Goal: Transaction & Acquisition: Purchase product/service

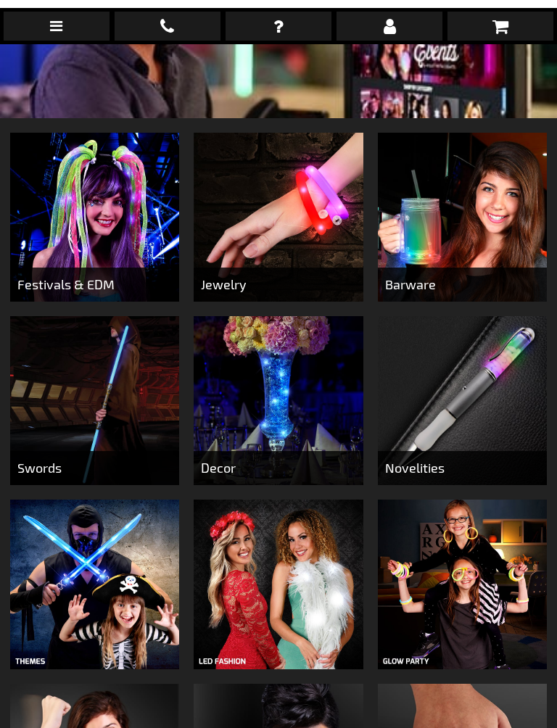
scroll to position [447, 0]
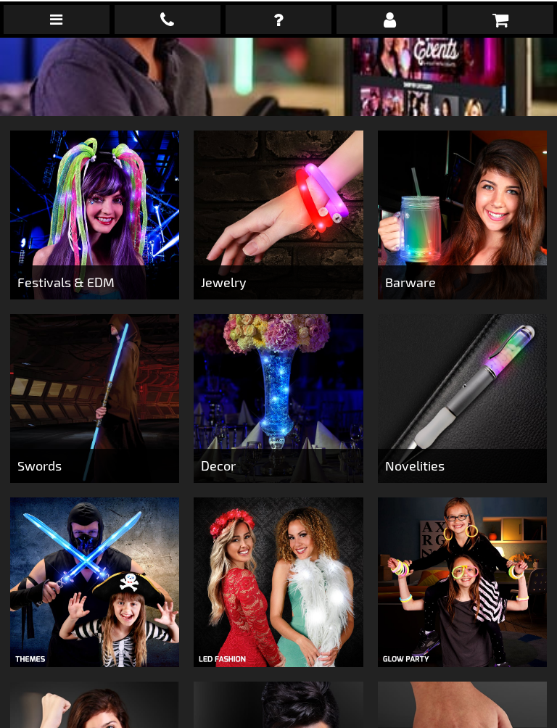
click at [272, 223] on img at bounding box center [278, 213] width 169 height 169
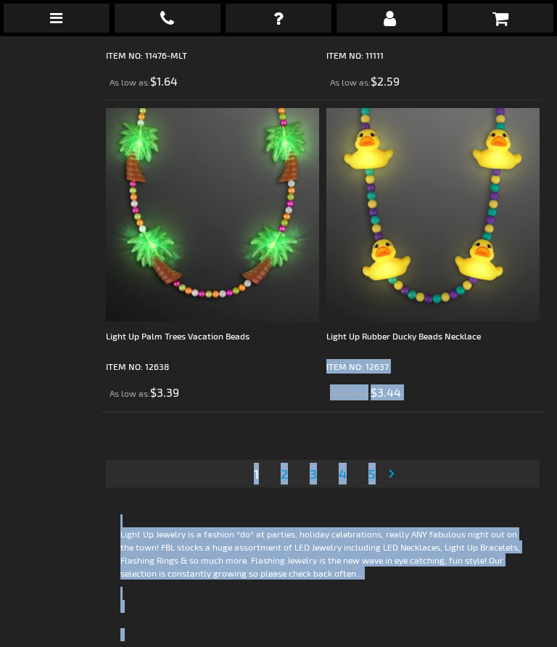
scroll to position [9386, 0]
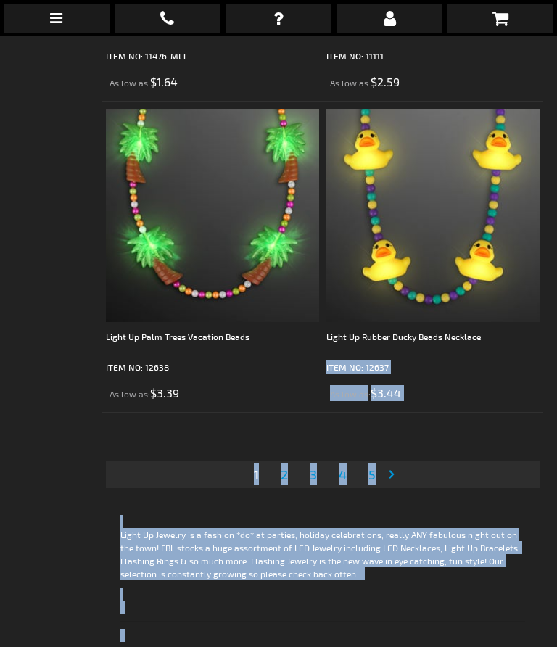
click at [283, 478] on span "2" at bounding box center [284, 474] width 7 height 16
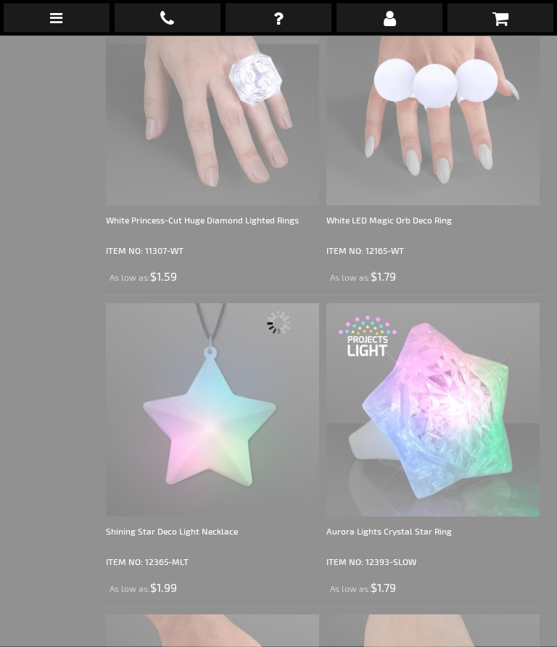
scroll to position [36, 0]
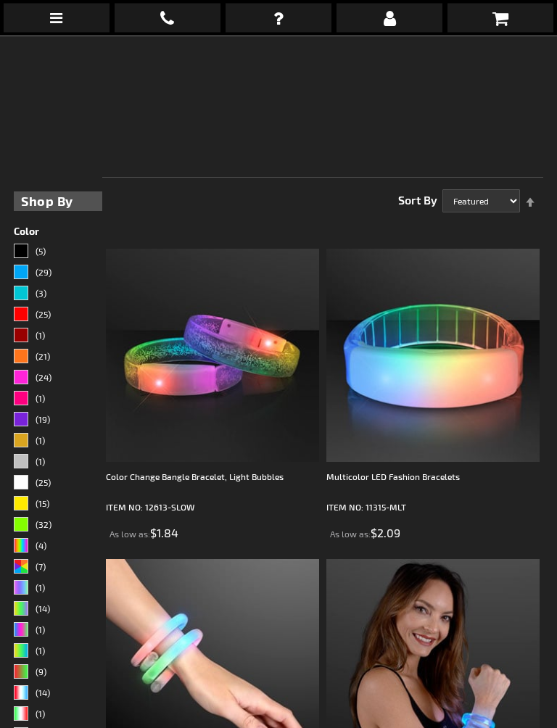
scroll to position [231, 0]
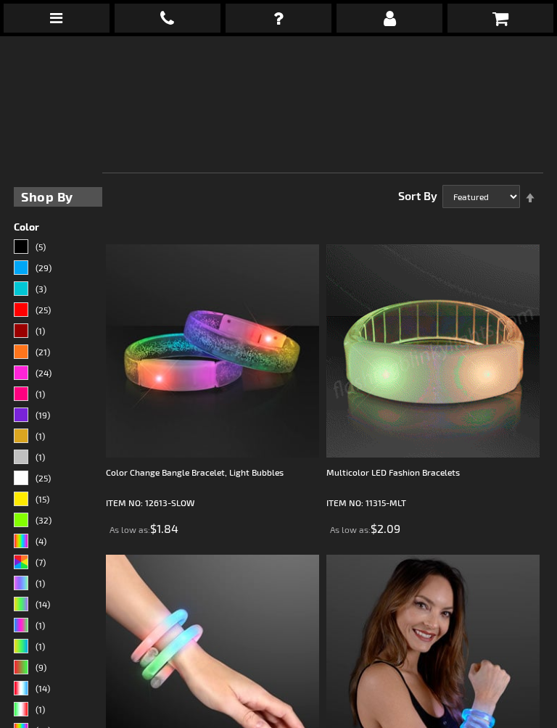
click at [535, 360] on img at bounding box center [432, 350] width 213 height 213
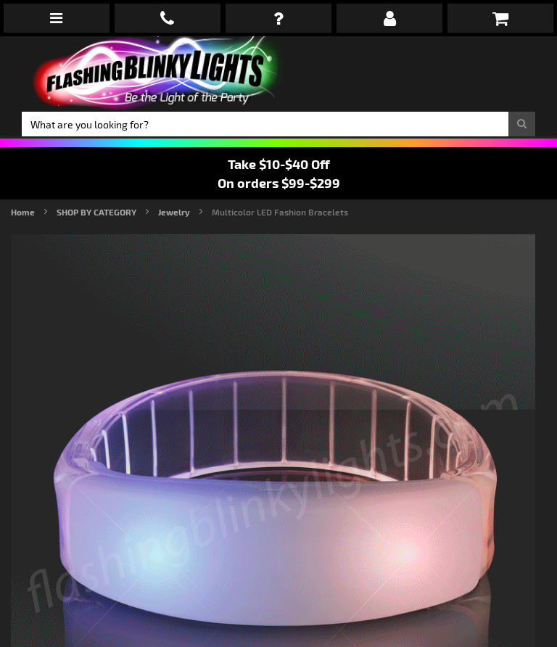
type input "5659"
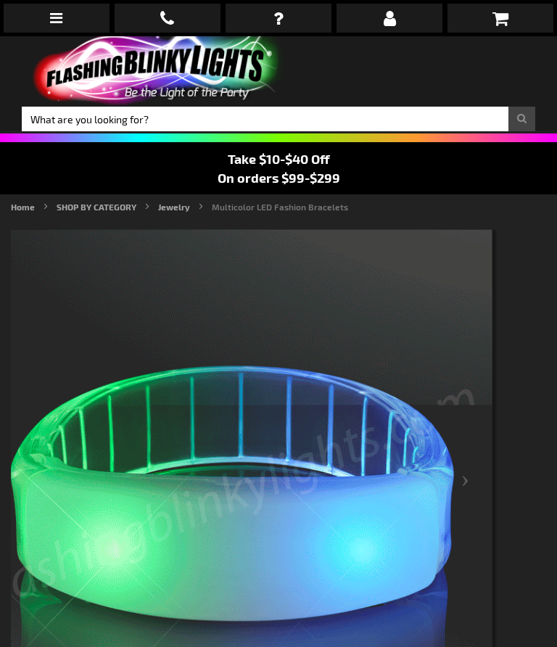
scroll to position [4, 0]
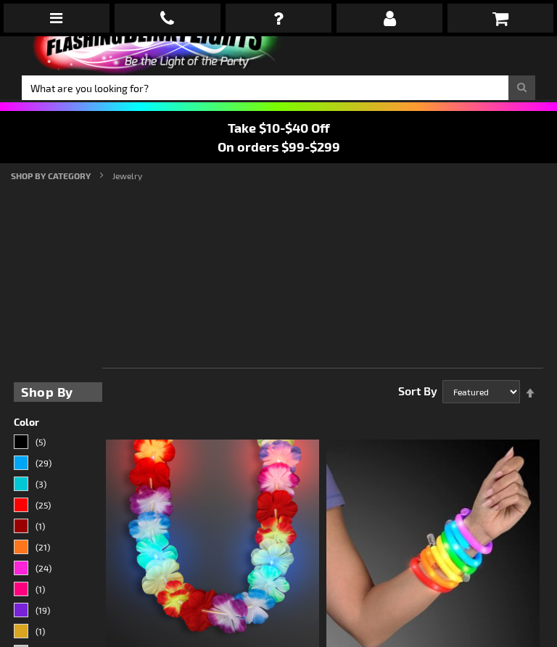
scroll to position [36, 0]
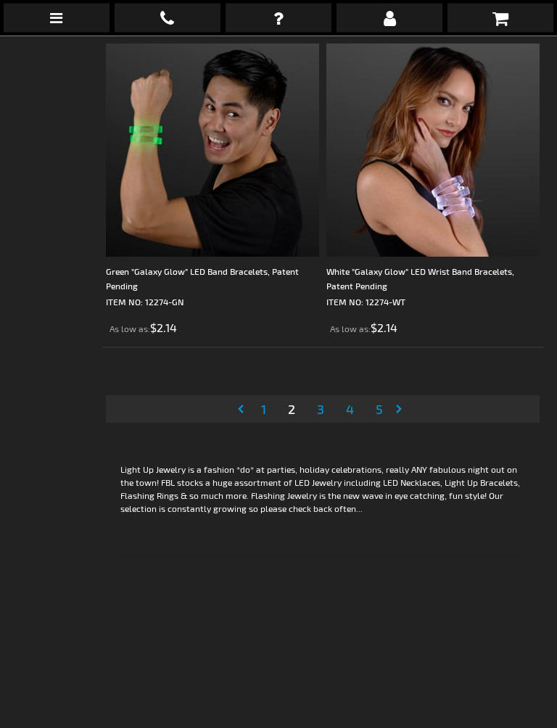
scroll to position [9451, 0]
click at [323, 415] on span "3" at bounding box center [320, 409] width 7 height 16
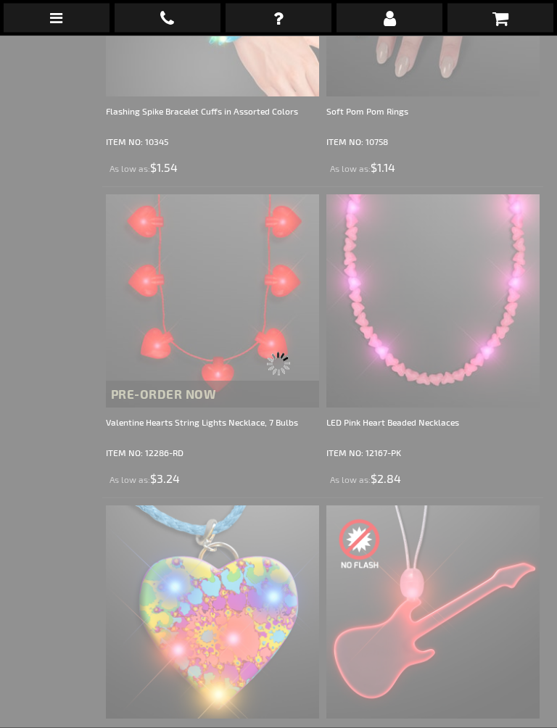
scroll to position [36, 0]
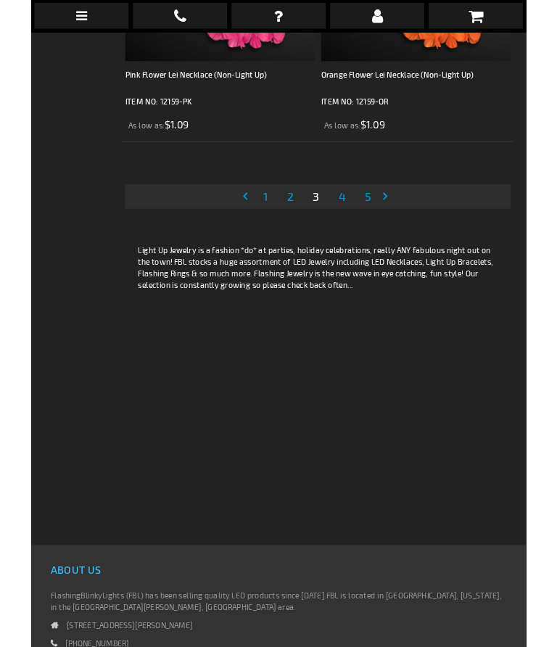
scroll to position [9638, 0]
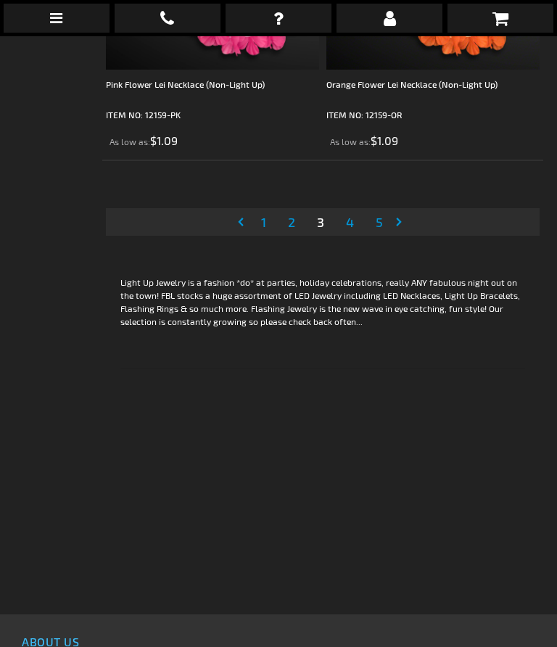
click at [357, 225] on link "Page 4" at bounding box center [350, 222] width 14 height 22
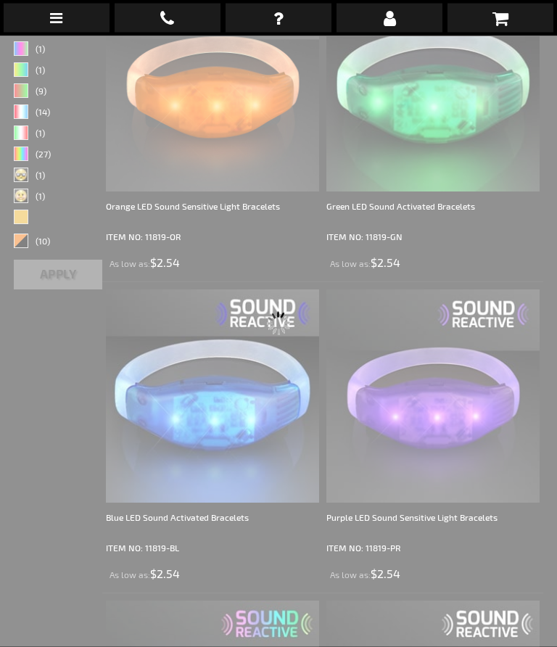
scroll to position [36, 0]
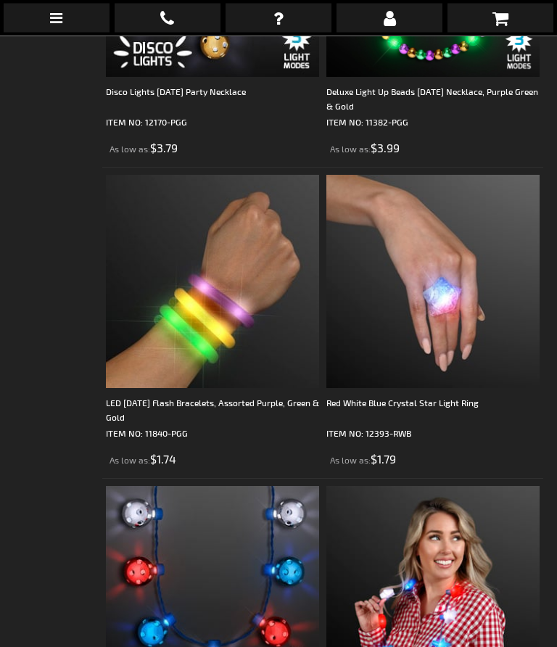
scroll to position [1845, 0]
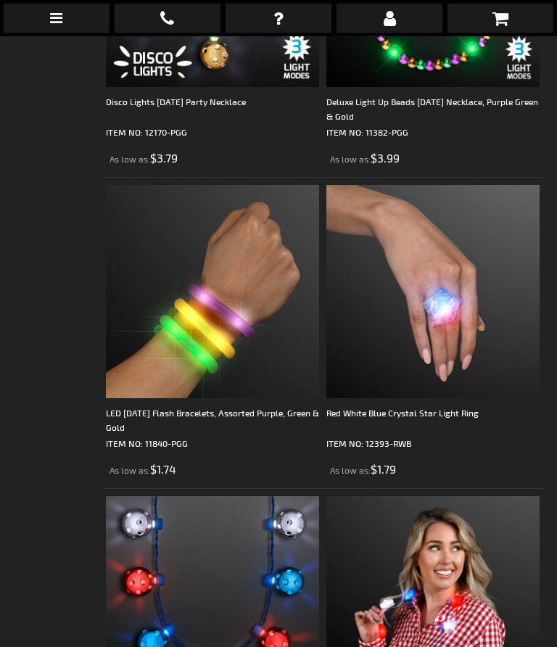
click at [193, 413] on div "LED Mardi Gras Flash Bracelets, Assorted Purple, Green & Gold" at bounding box center [212, 419] width 213 height 29
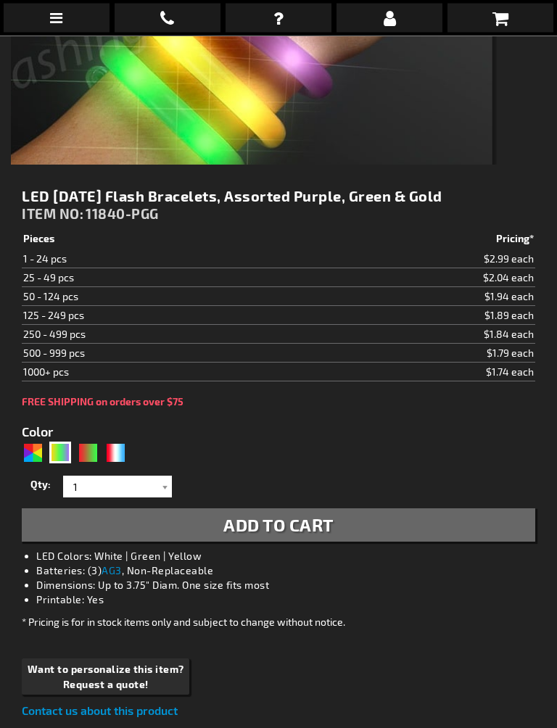
scroll to position [519, 0]
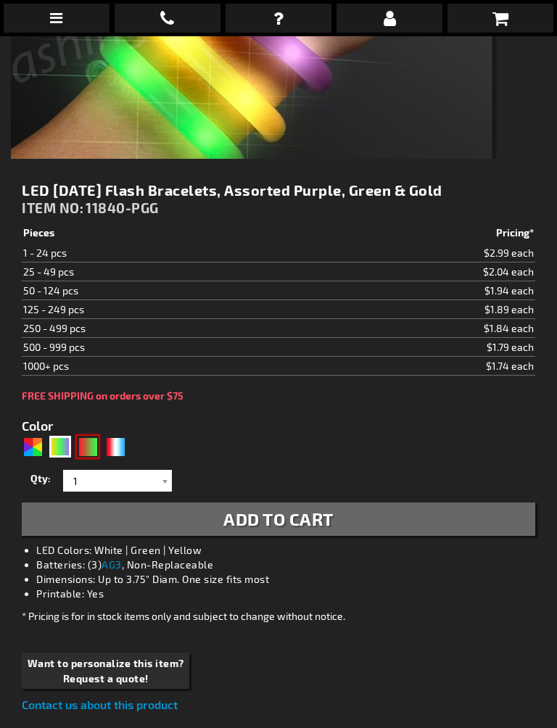
click at [88, 443] on div "RNG" at bounding box center [88, 447] width 22 height 22
type input "5642"
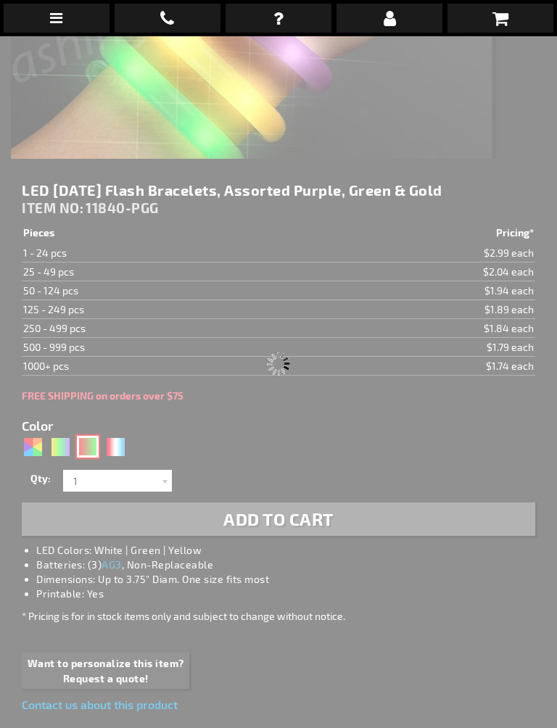
type input "11840-GNR"
type input "Customize - Flash Bracelet Light Up Christmas Assortment - ITEM NO: 11840-GNR"
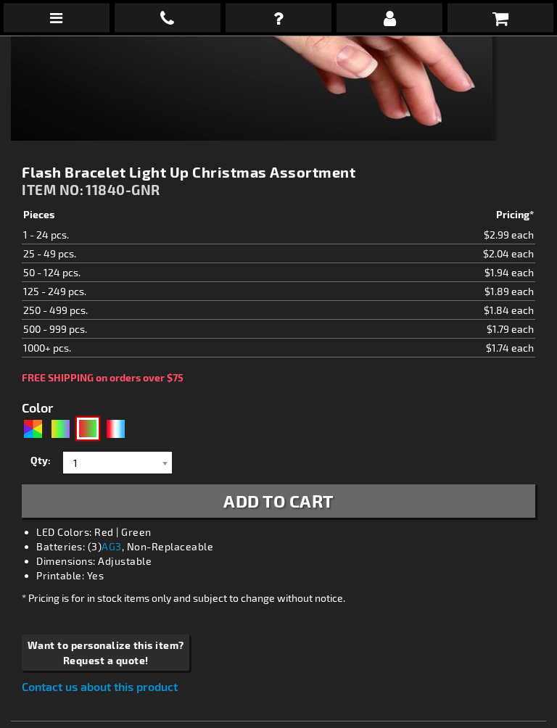
scroll to position [536, 0]
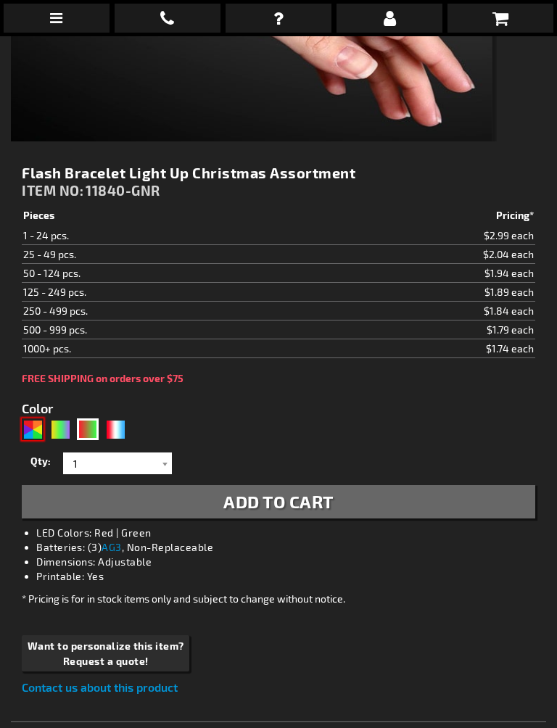
click at [40, 427] on div "AST" at bounding box center [33, 429] width 22 height 22
type input "5630"
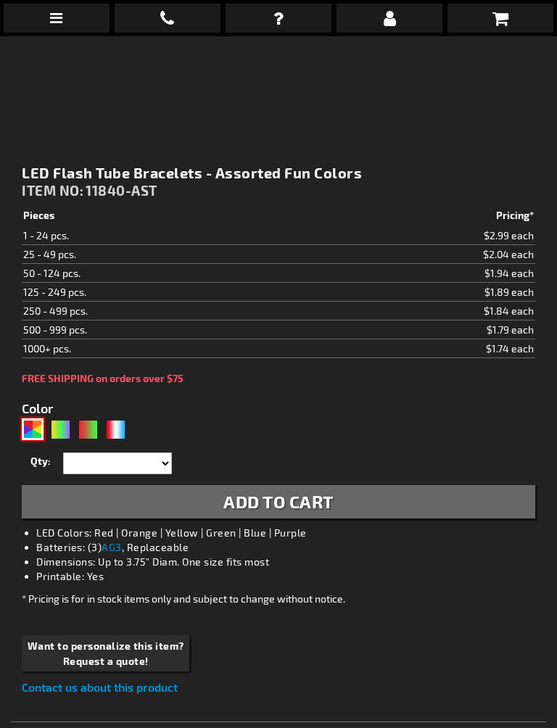
type input "11840-AST"
type input "Customize - LED Flash Tube Bracelets - Assorted Fun Colors - ITEM NO: 11840-AST"
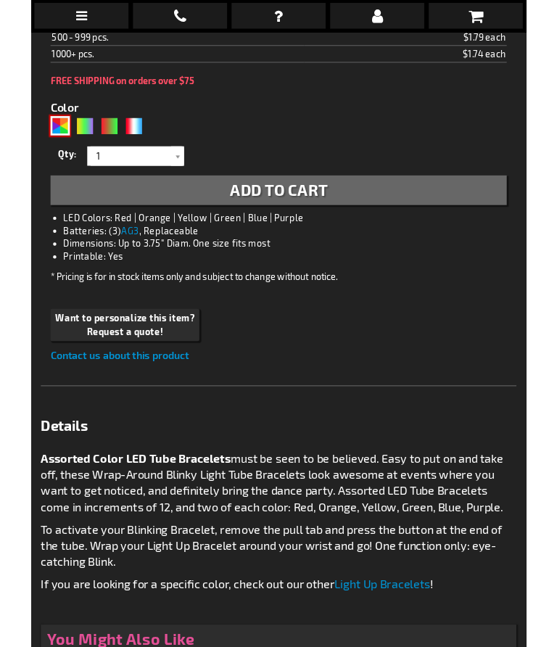
scroll to position [825, 0]
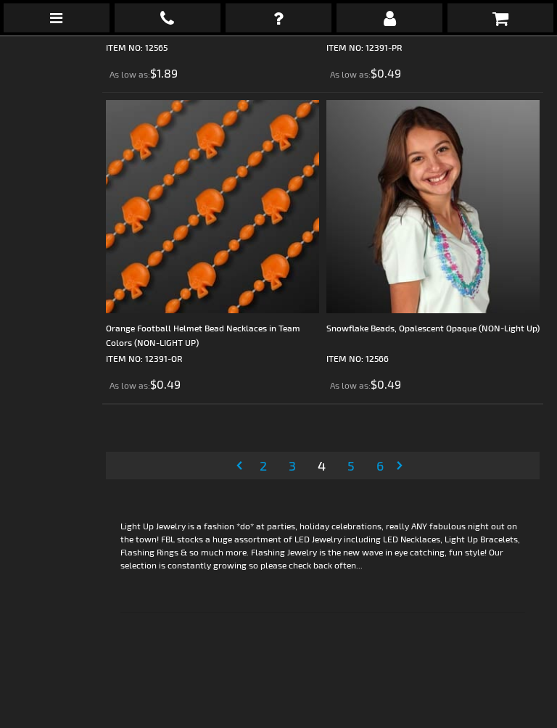
scroll to position [9396, 0]
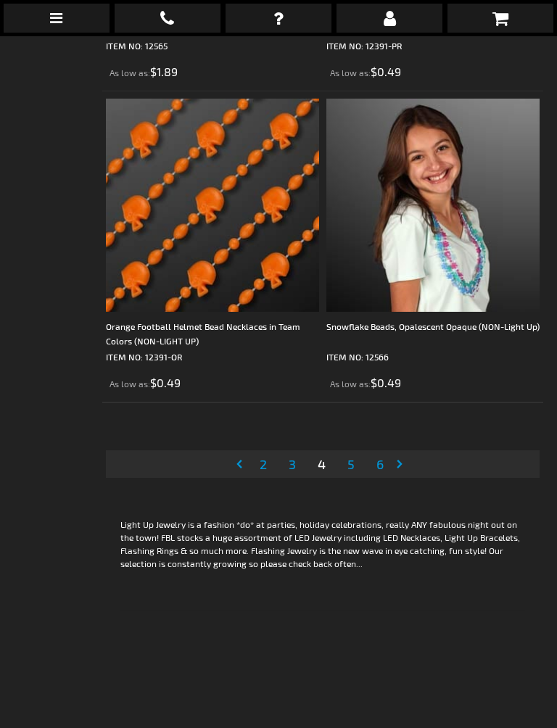
click at [355, 465] on link "Page 5" at bounding box center [350, 464] width 13 height 22
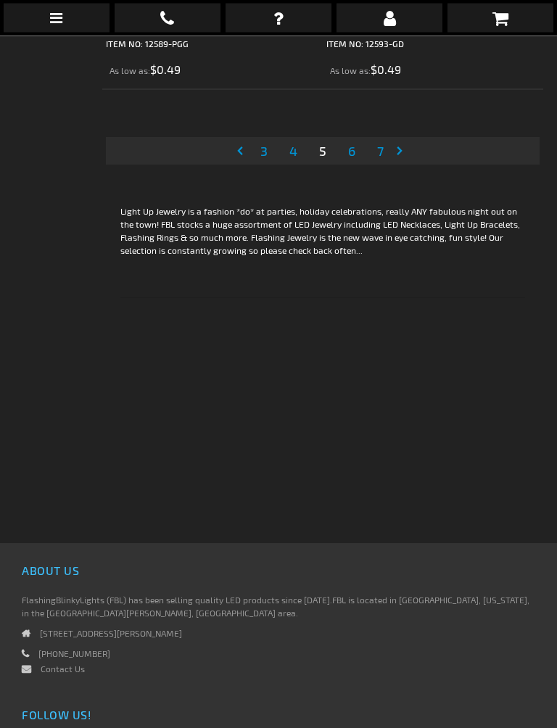
scroll to position [9709, 0]
click at [357, 146] on link "Page 6" at bounding box center [351, 151] width 13 height 22
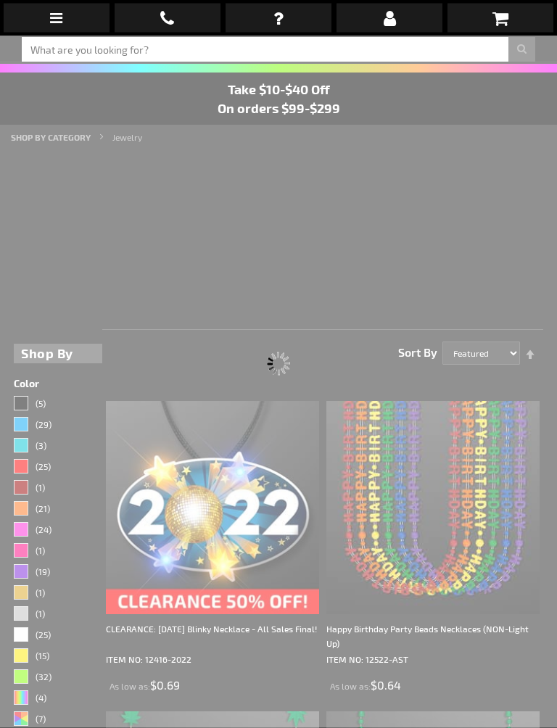
scroll to position [36, 0]
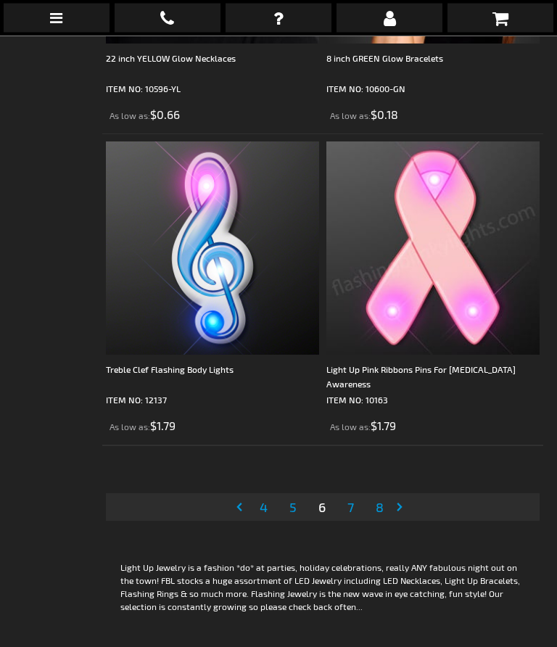
scroll to position [9352, 0]
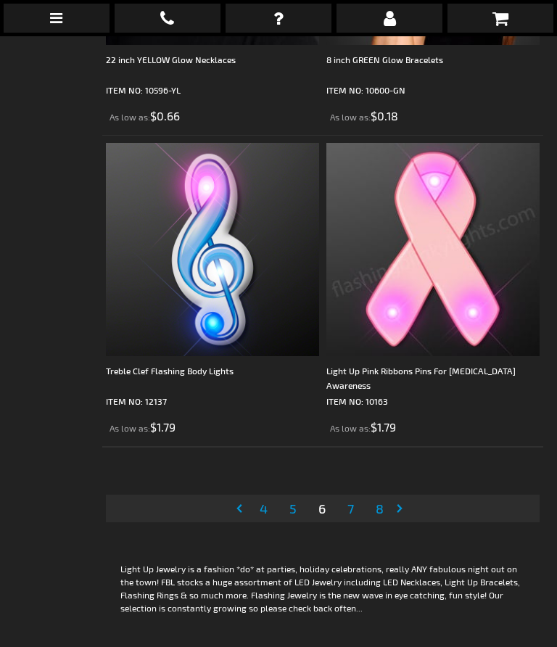
click at [355, 505] on link "Page 7" at bounding box center [350, 508] width 12 height 22
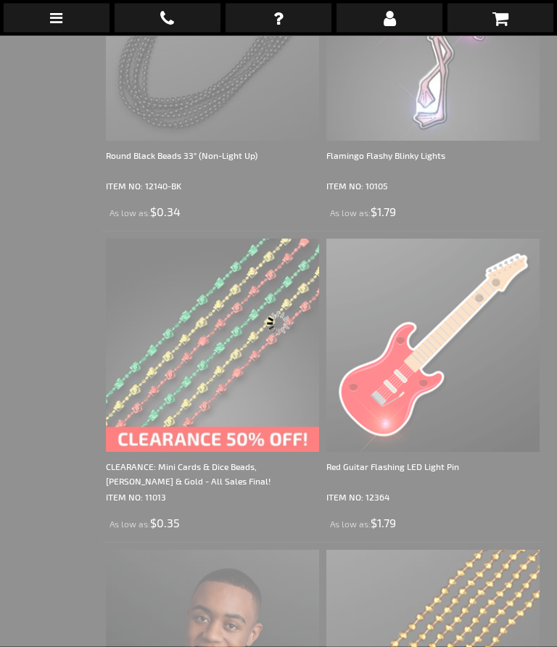
scroll to position [36, 0]
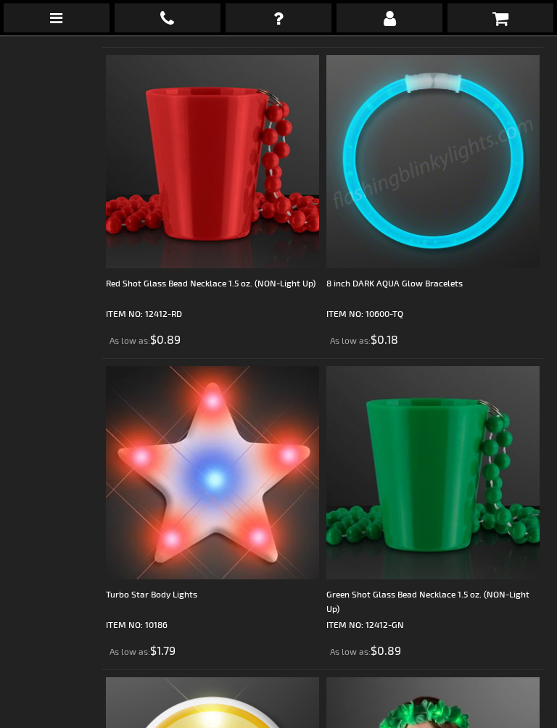
scroll to position [6951, 0]
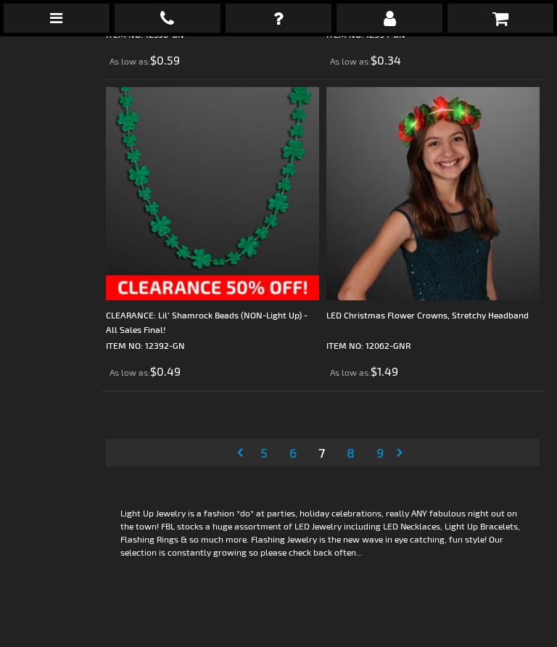
click at [355, 455] on link "Page 8" at bounding box center [351, 453] width 14 height 22
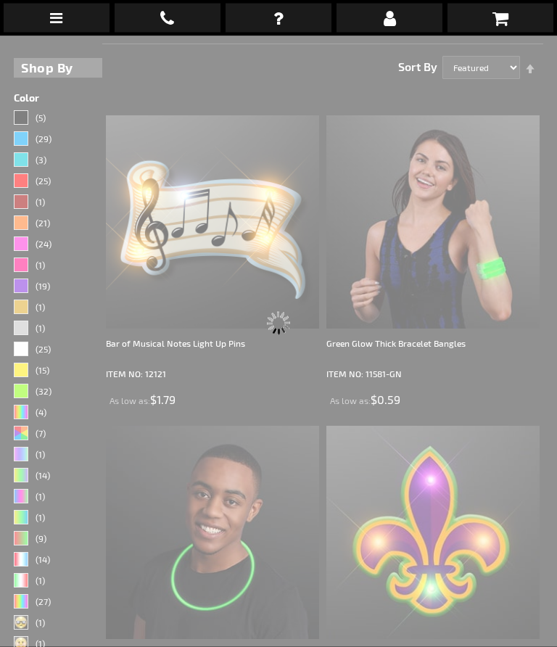
scroll to position [36, 0]
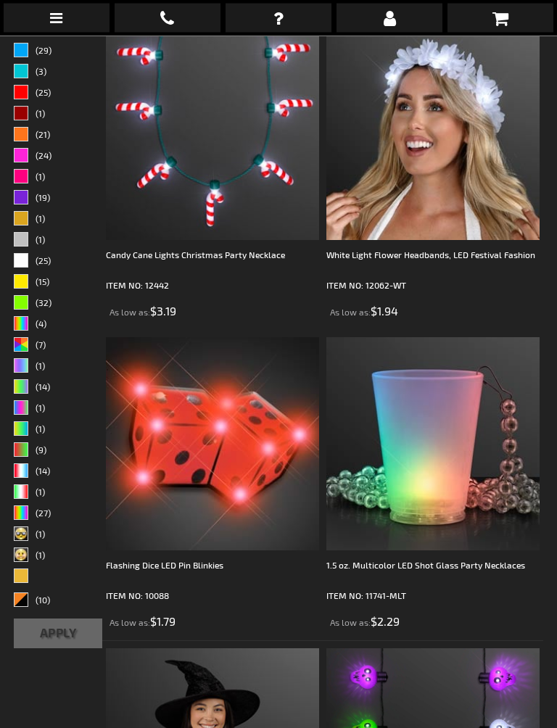
scroll to position [449, 0]
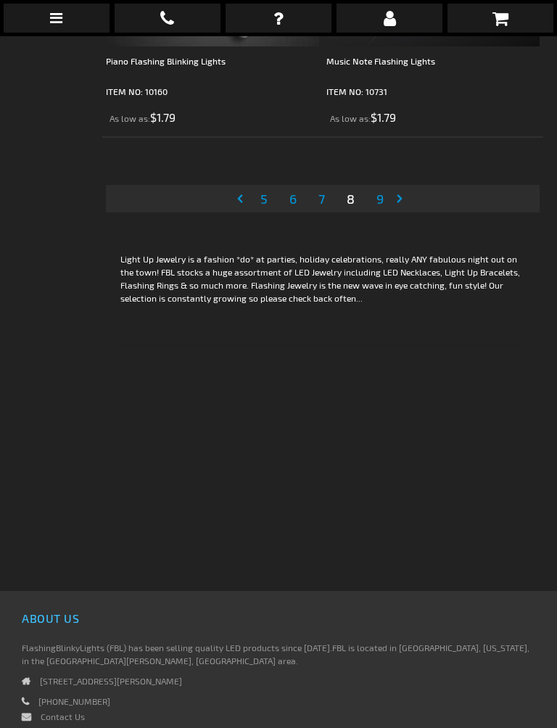
click at [383, 196] on span "9" at bounding box center [379, 199] width 7 height 16
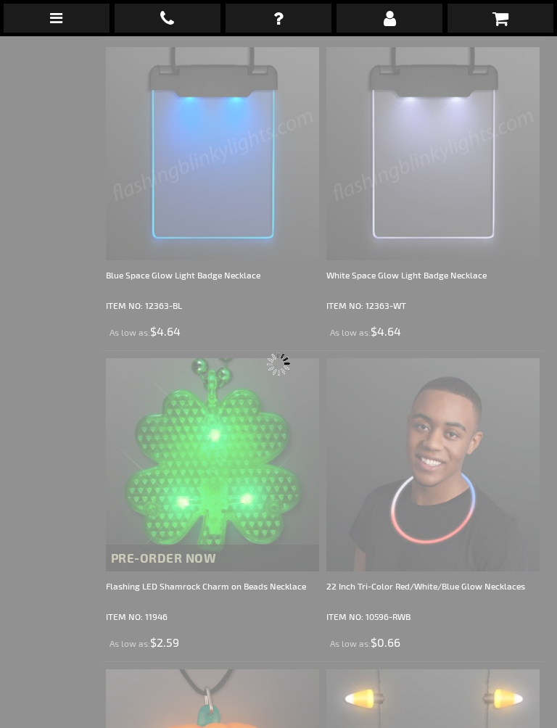
scroll to position [36, 0]
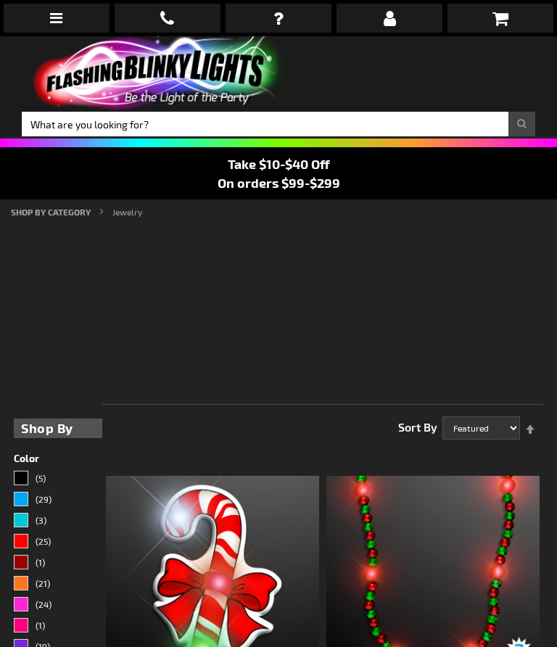
click at [123, 196] on div "Take $10-$40 Off On orders $99-$299" at bounding box center [278, 173] width 557 height 52
click at [120, 210] on strong "Jewelry" at bounding box center [127, 212] width 30 height 10
click at [128, 223] on rs-fullwidth-wrap "You’re so chic with our Light Up Jewelry – a real fashion “DO” at the party! Wh…" at bounding box center [278, 284] width 529 height 122
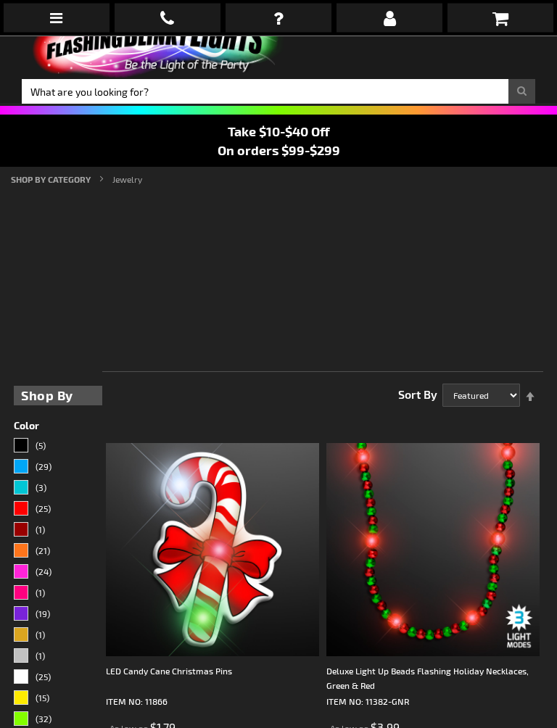
scroll to position [31, 0]
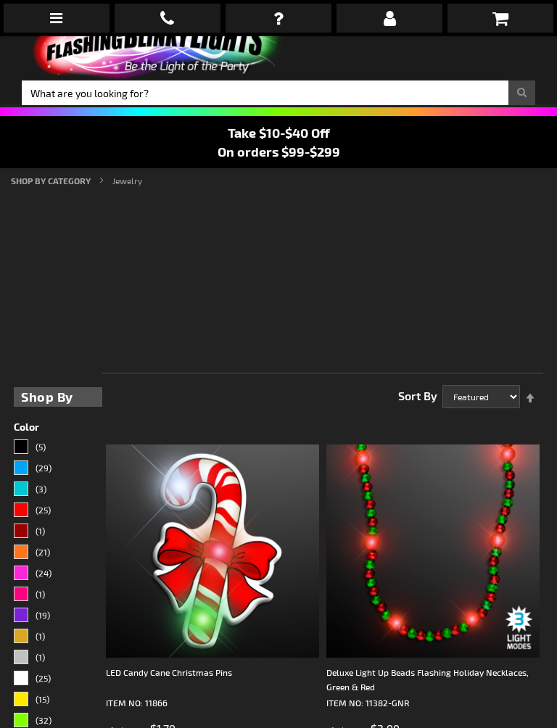
click at [131, 181] on strong "Jewelry" at bounding box center [127, 180] width 30 height 10
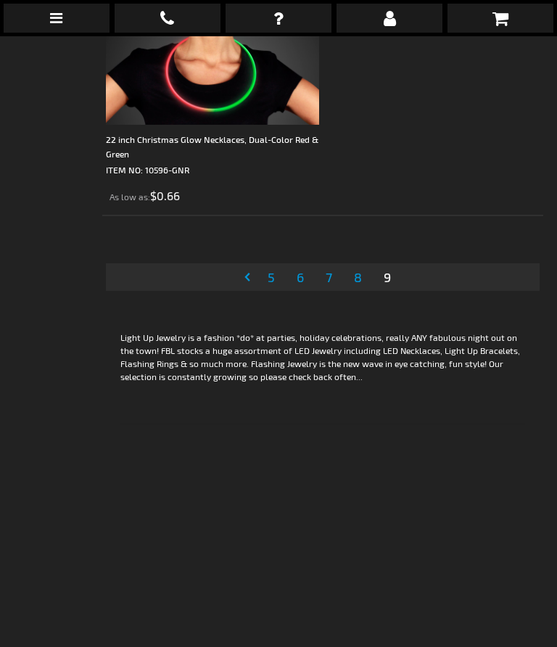
scroll to position [1495, 0]
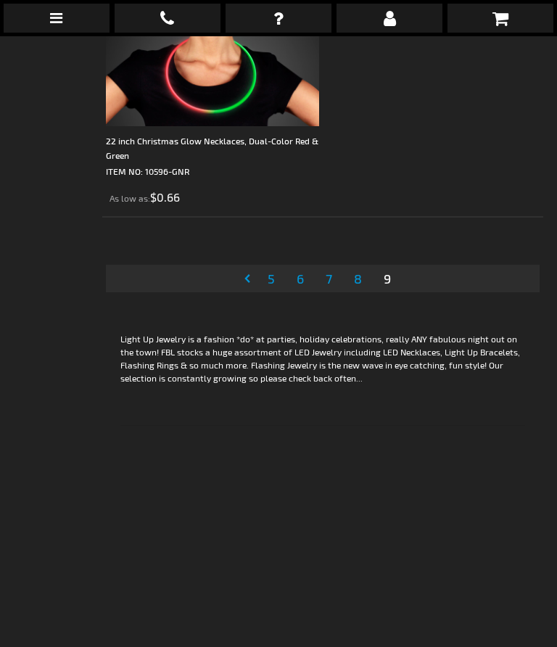
click at [246, 283] on link "Page Previous" at bounding box center [250, 279] width 14 height 22
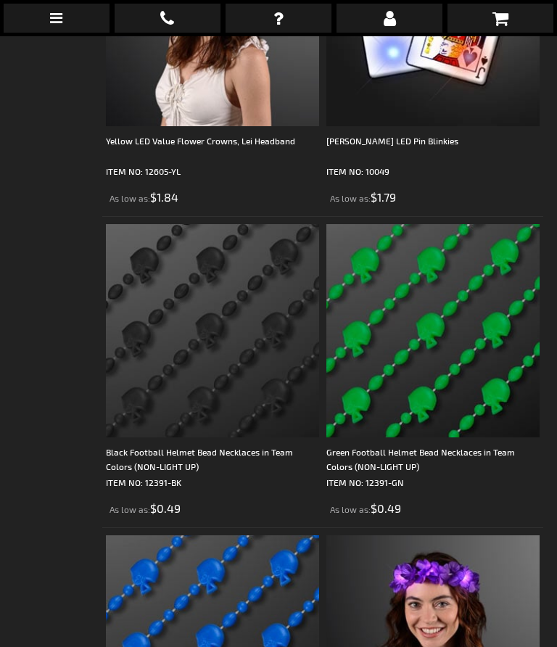
scroll to position [1467, 0]
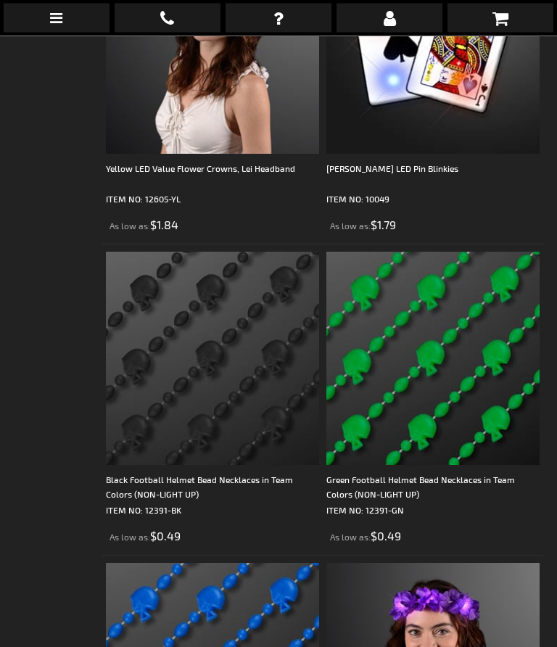
click at [248, 295] on img at bounding box center [212, 358] width 213 height 213
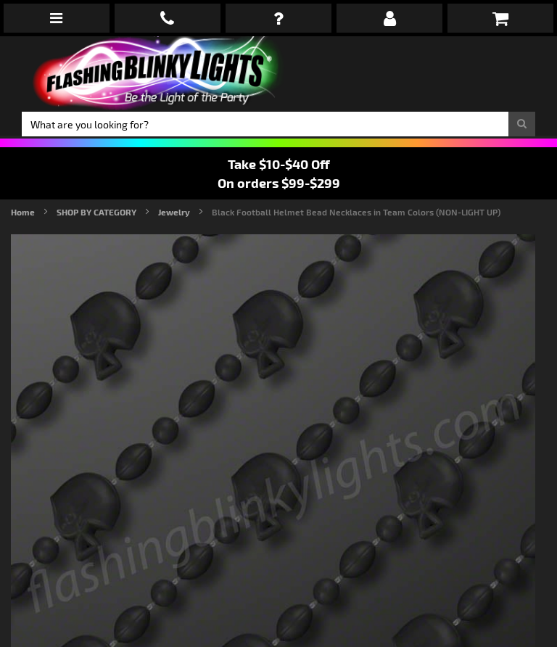
type input "5631"
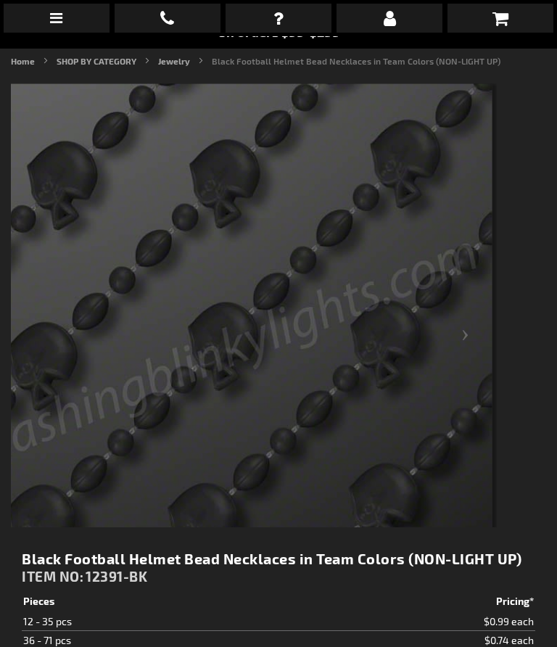
scroll to position [142, 0]
